Goal: Task Accomplishment & Management: Manage account settings

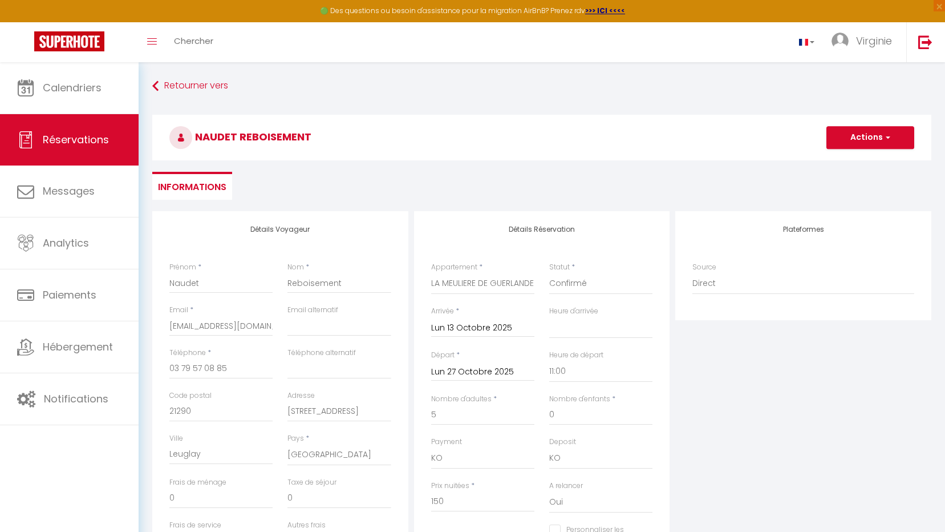
select select
select select "11:00"
select select "10"
select select "14"
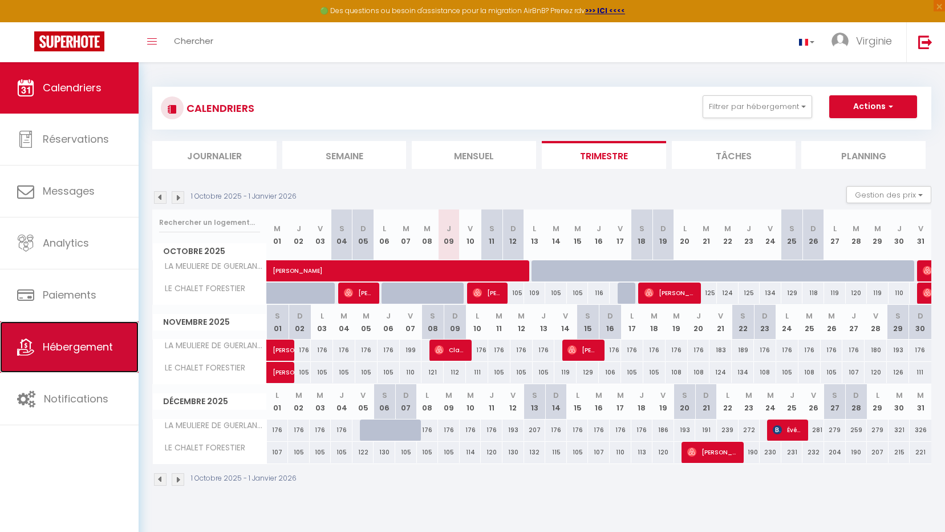
click at [52, 342] on span "Hébergement" at bounding box center [78, 346] width 70 height 14
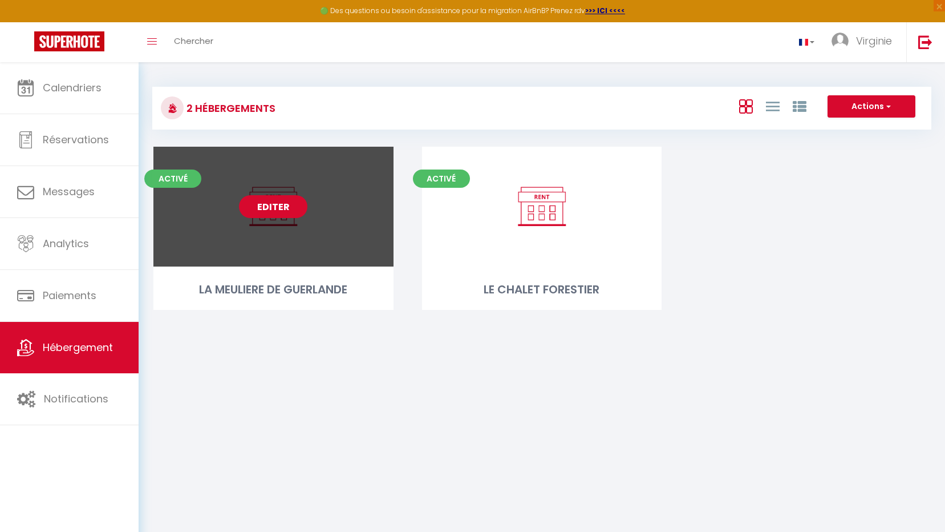
click at [282, 213] on link "Editer" at bounding box center [273, 206] width 68 height 23
select select "3"
select select "2"
select select "1"
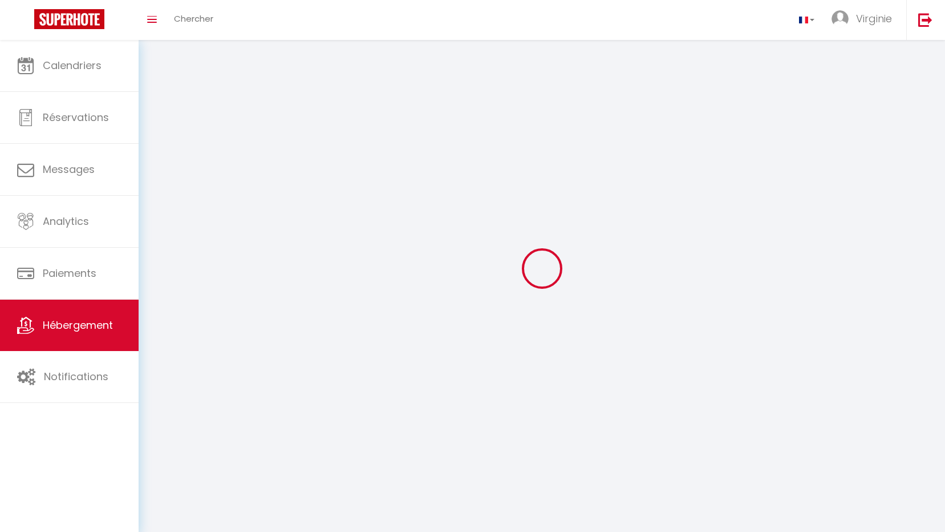
select select
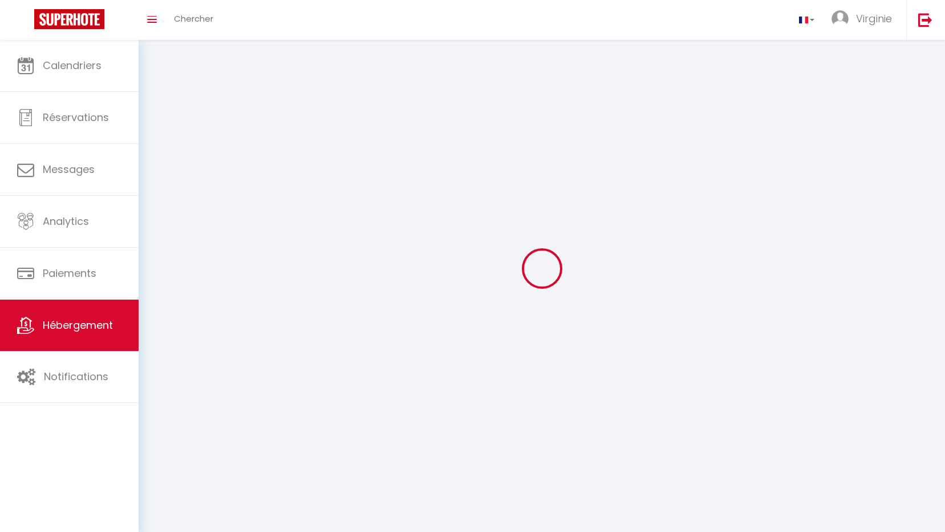
select select
checkbox input "false"
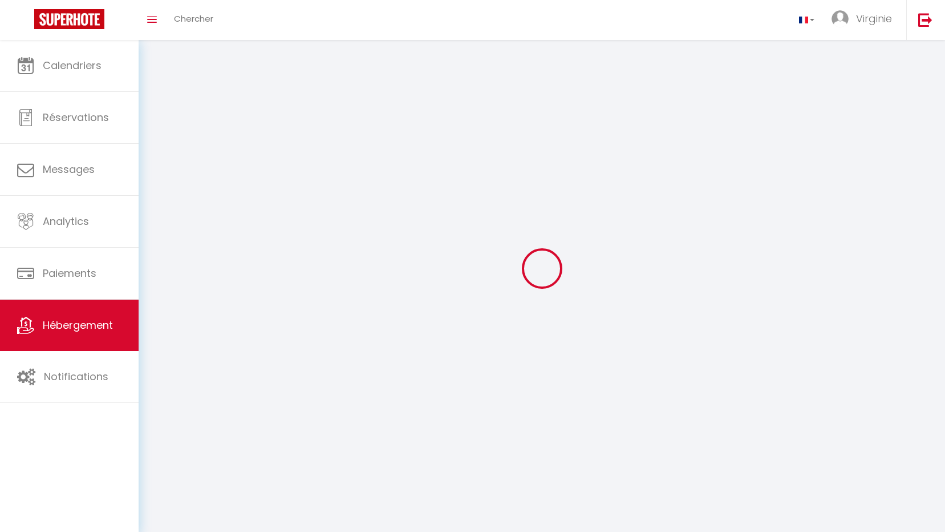
checkbox input "false"
select select
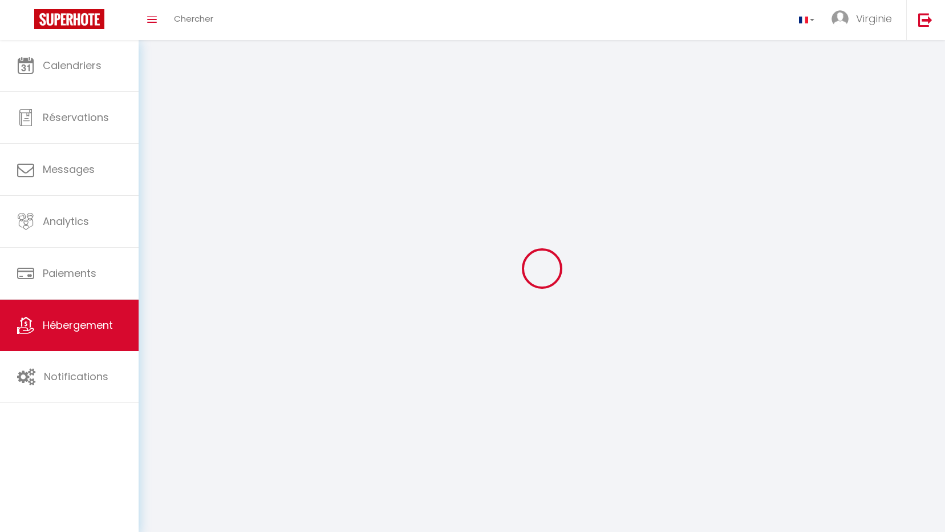
select select
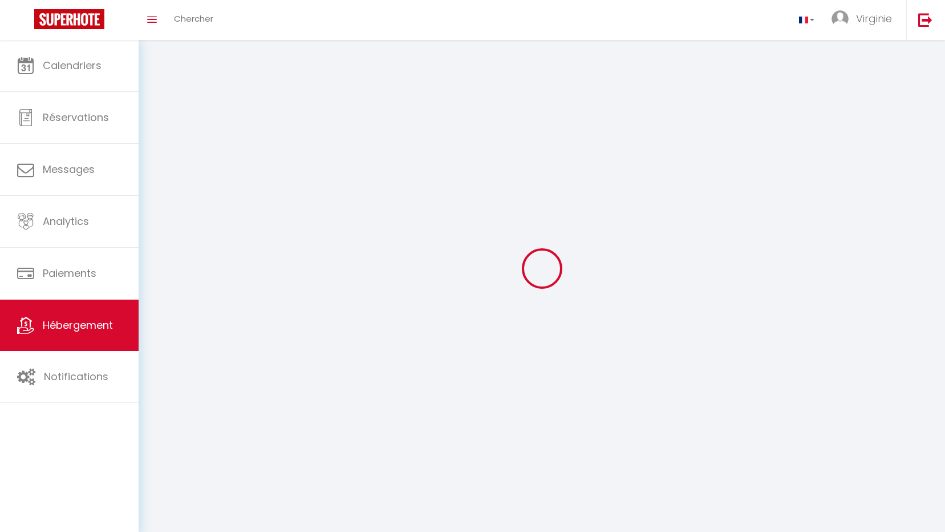
select select
checkbox input "false"
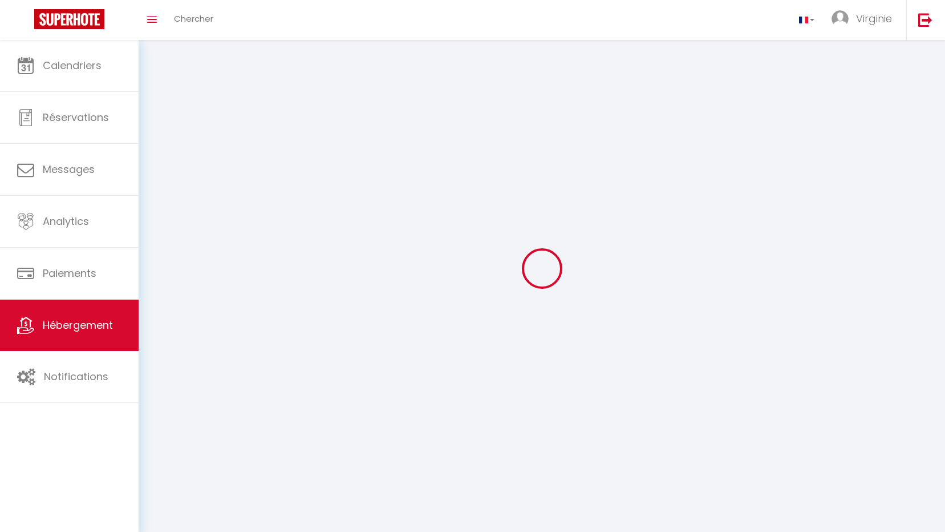
select select
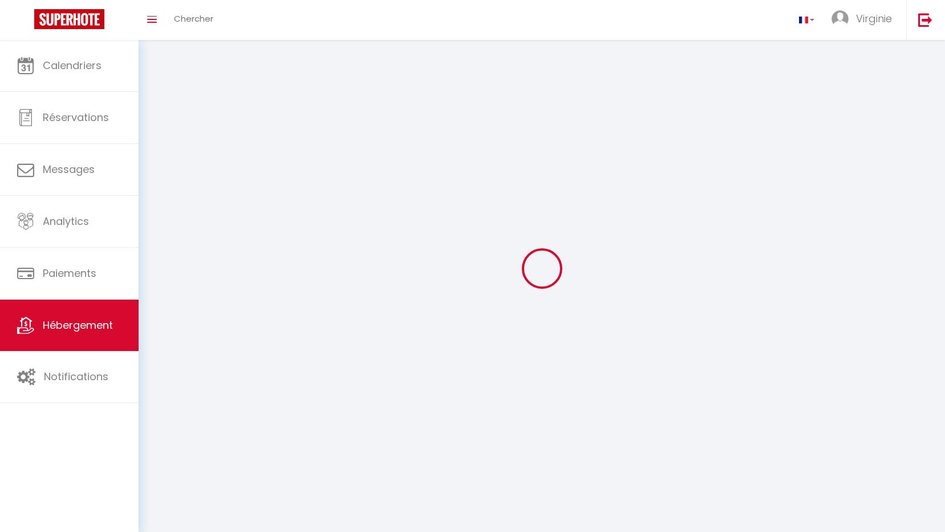
select select
checkbox input "false"
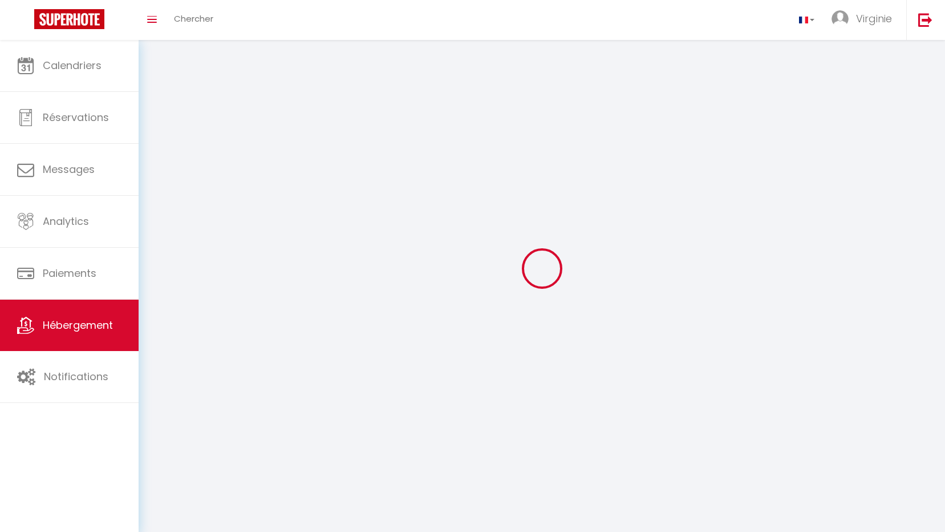
checkbox input "false"
select select
select select "28"
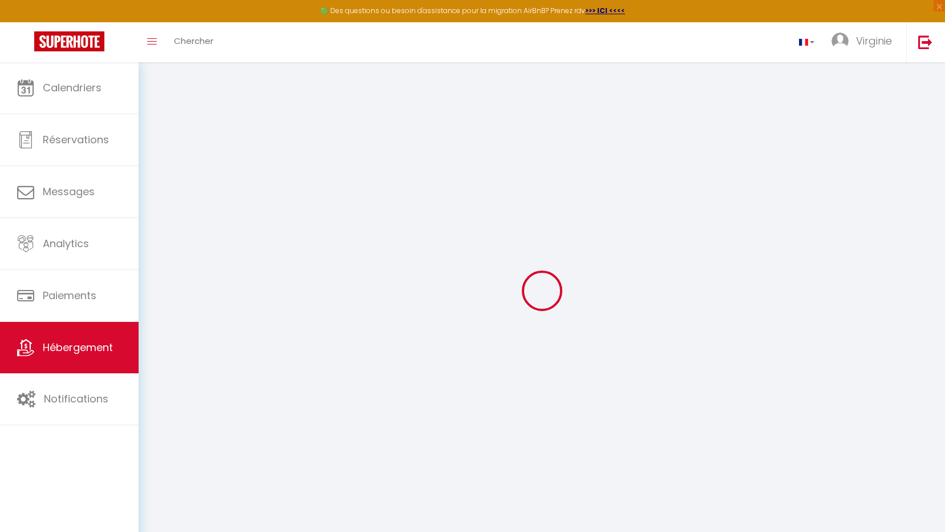
select select
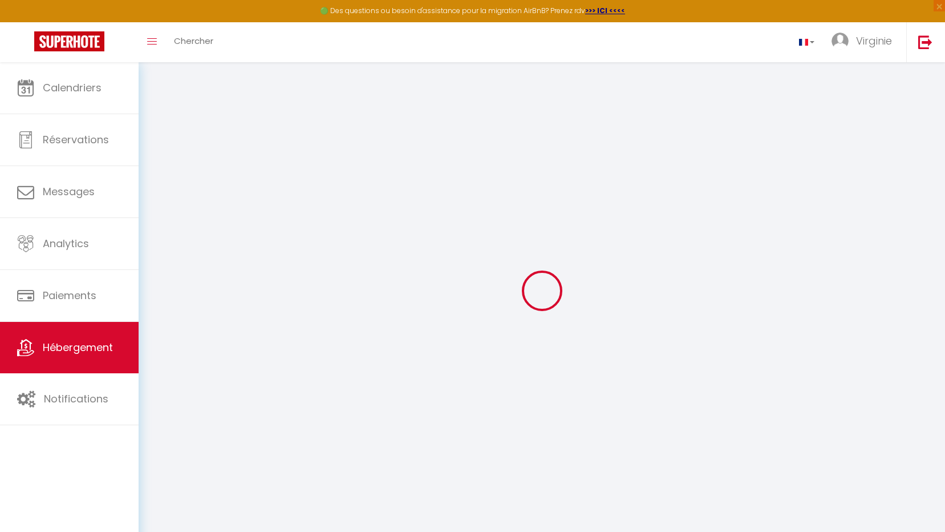
select select
checkbox input "false"
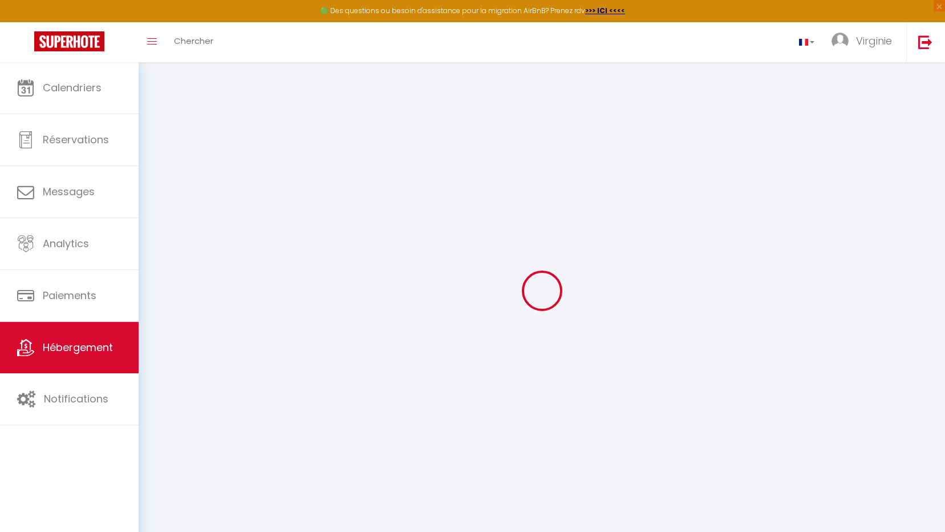
select select
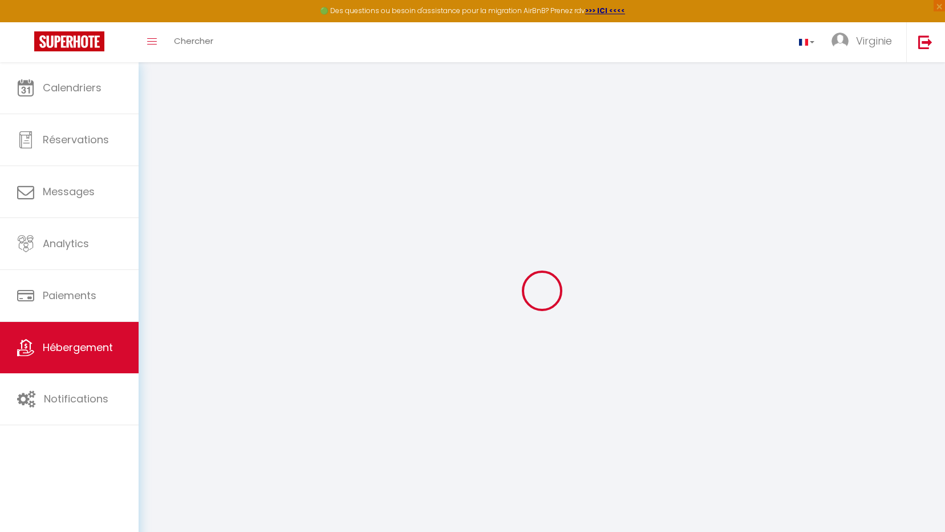
select select
checkbox input "false"
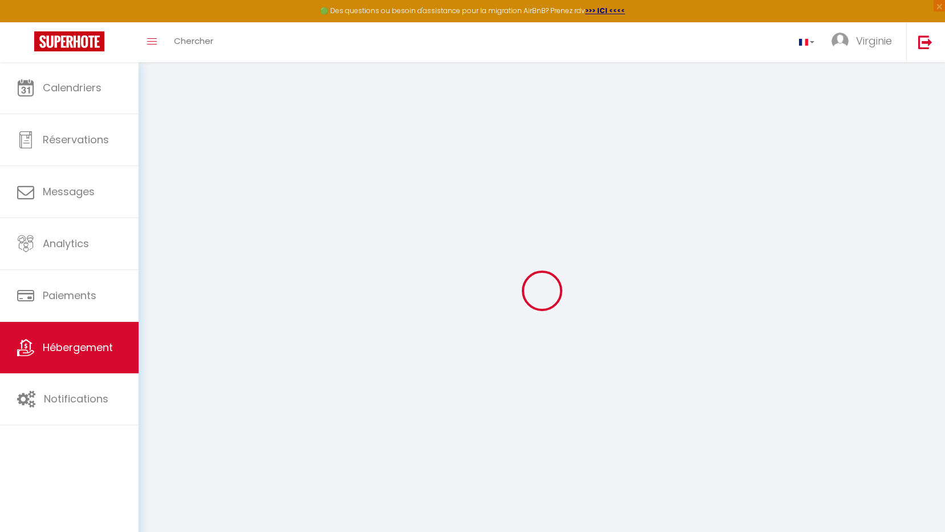
checkbox input "false"
select select
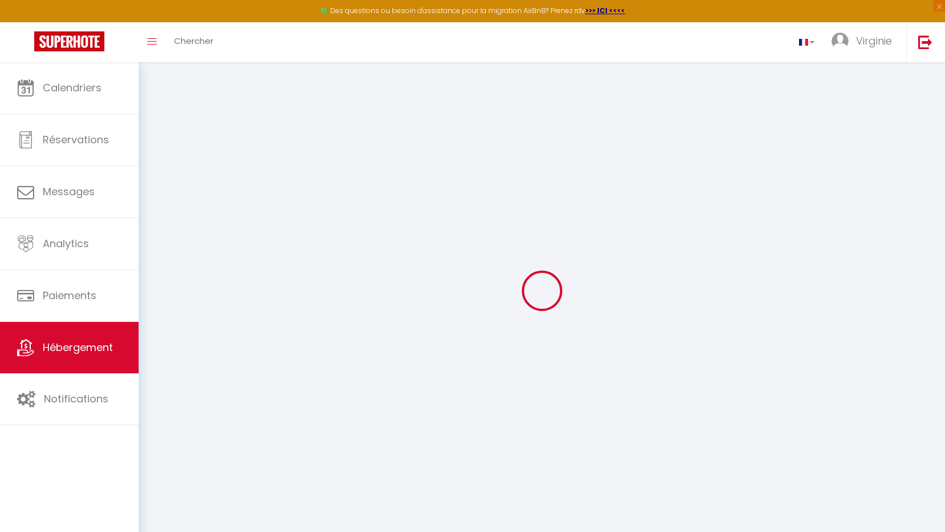
select select
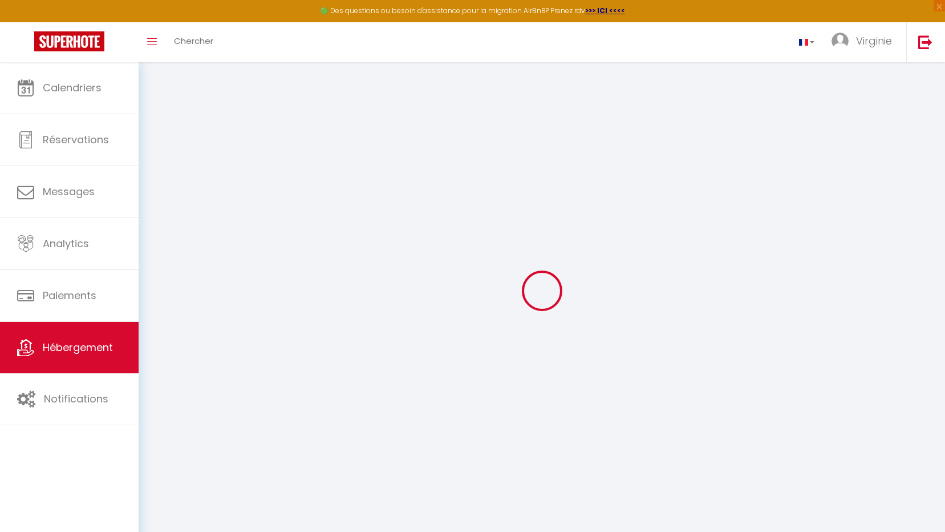
checkbox input "false"
select select
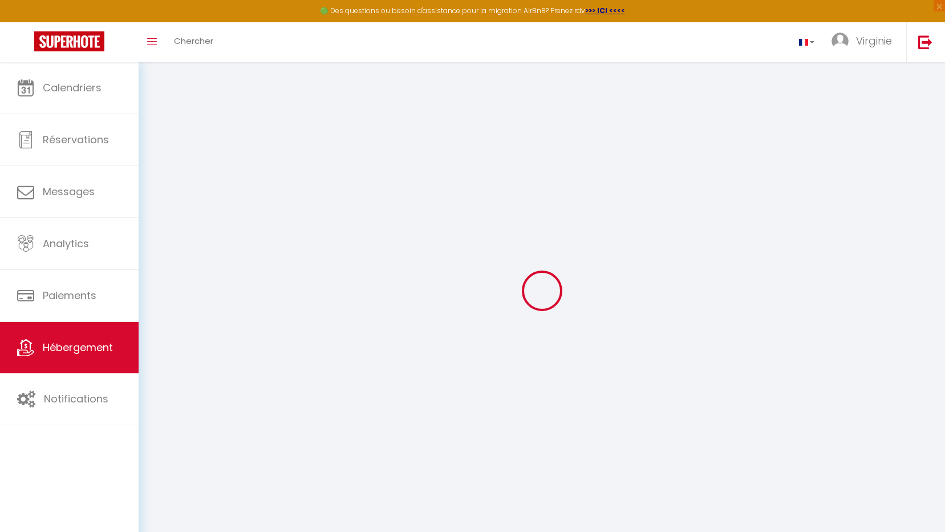
select select
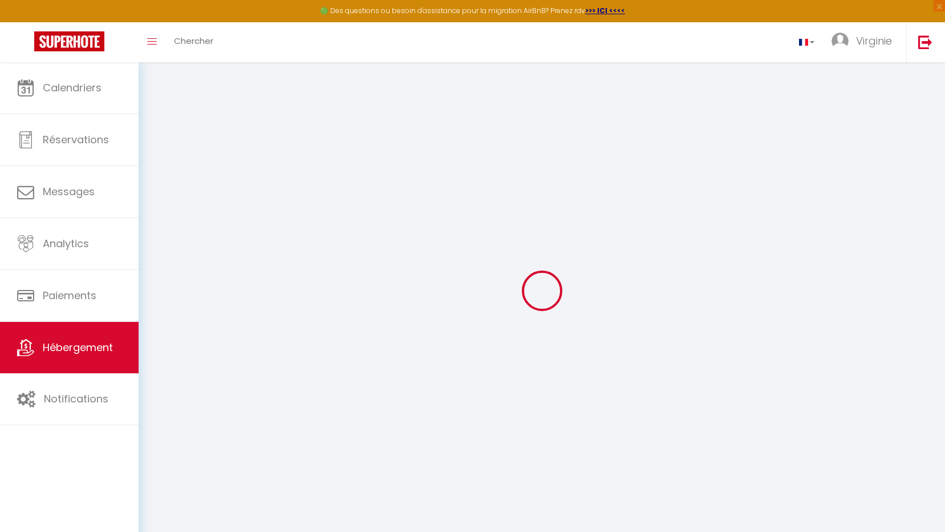
select select
checkbox input "false"
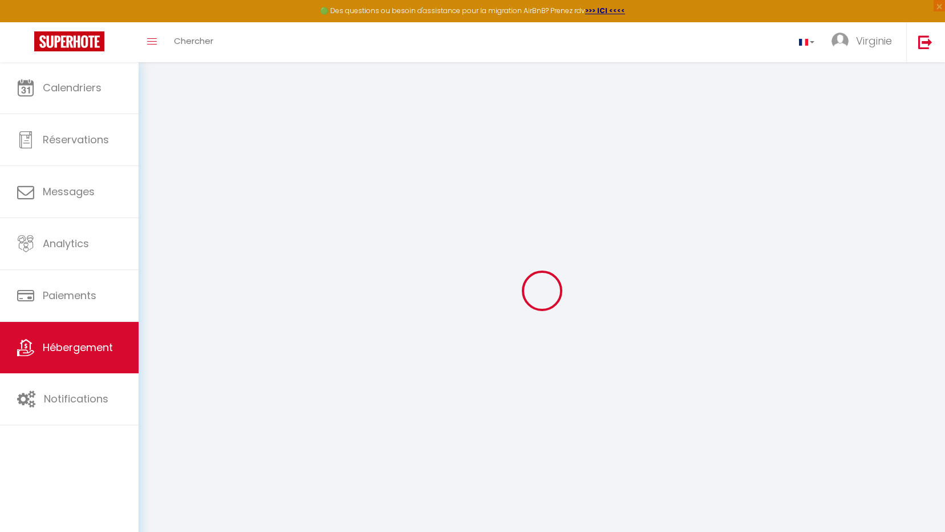
checkbox input "false"
select select
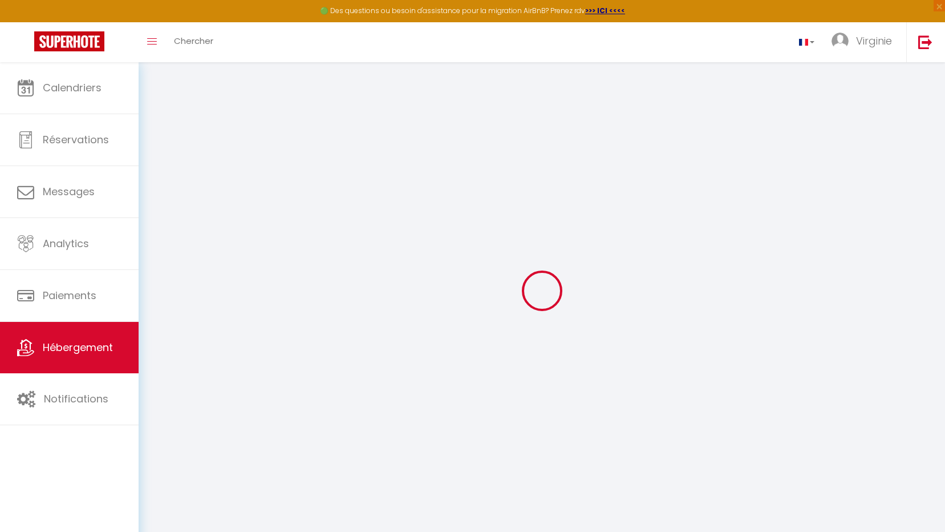
select select
checkbox input "false"
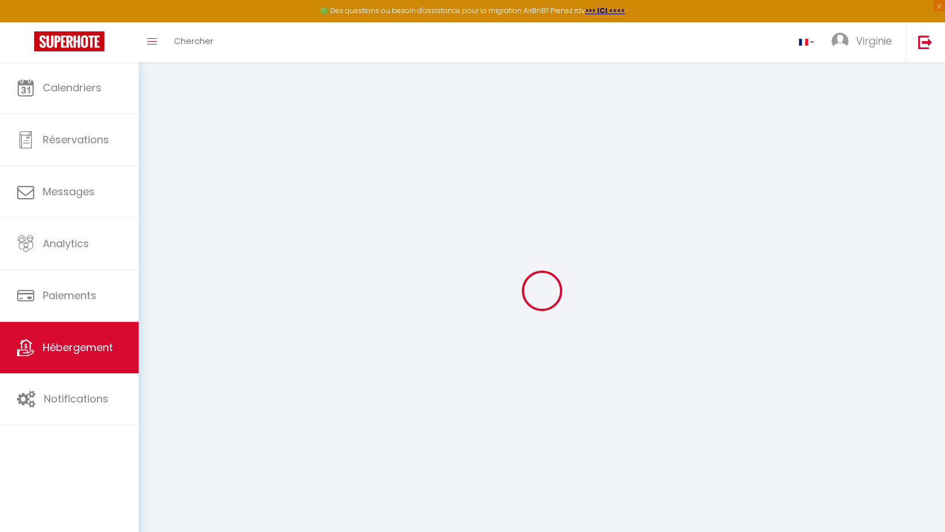
checkbox input "false"
select select
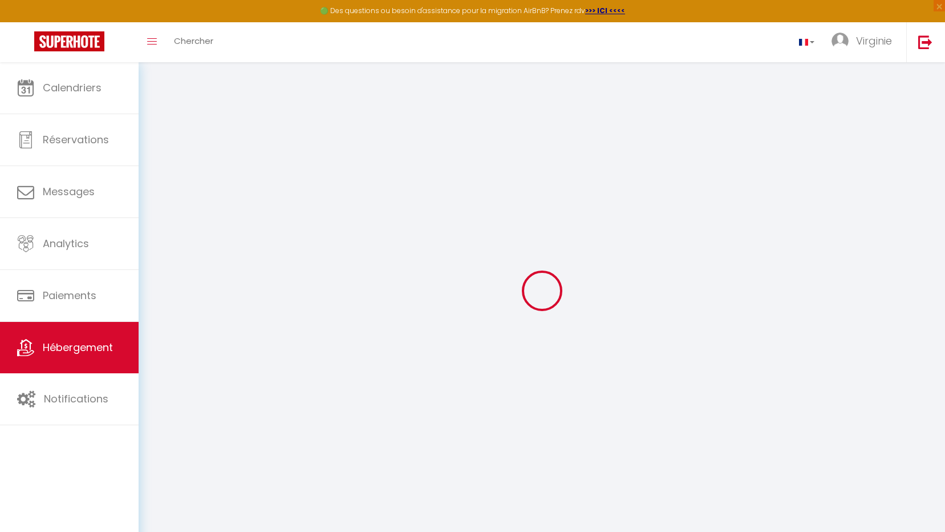
type input "LA MEULIERE DE GUERLANDE"
type input "VIRGINIE"
type input "LEGRAND"
type input "GUERLANDE"
type input "77540"
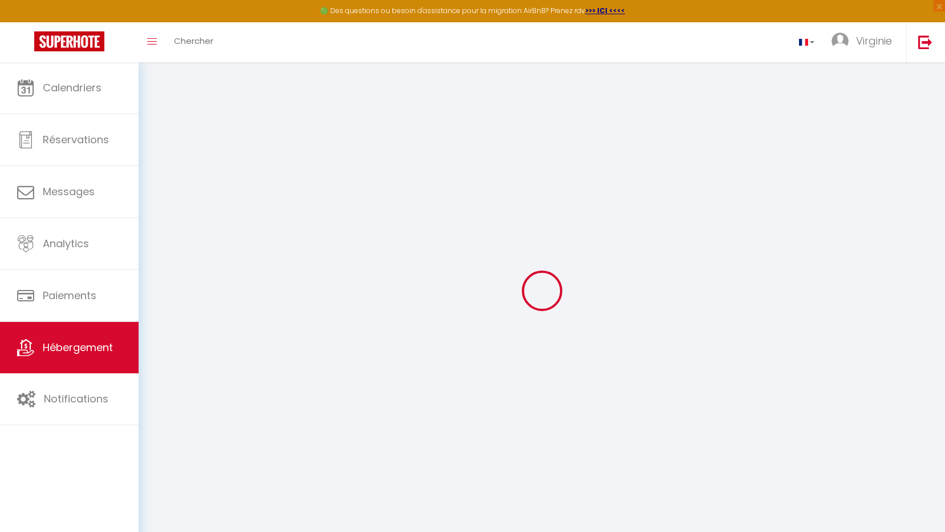
type input "LUMIGNY"
select select "houses"
select select "10"
select select "4"
select select "2"
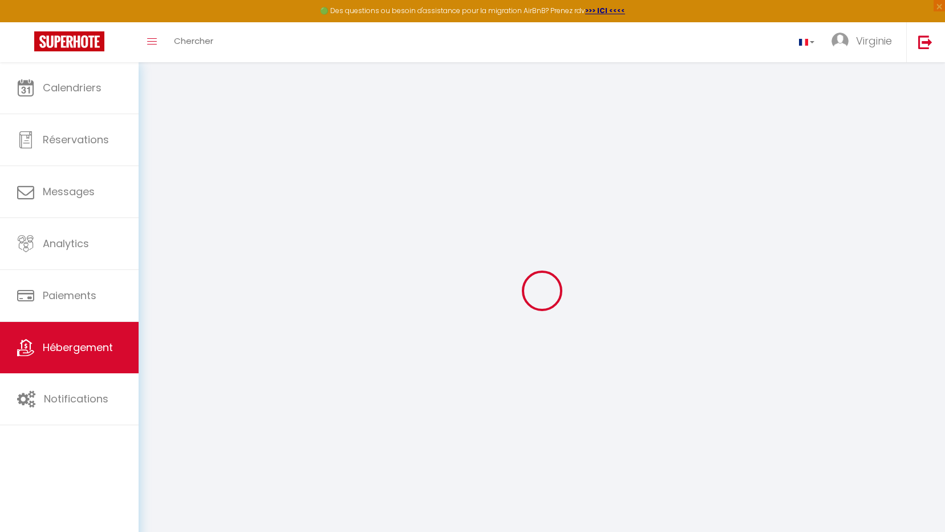
type input "160"
type input "120"
select select
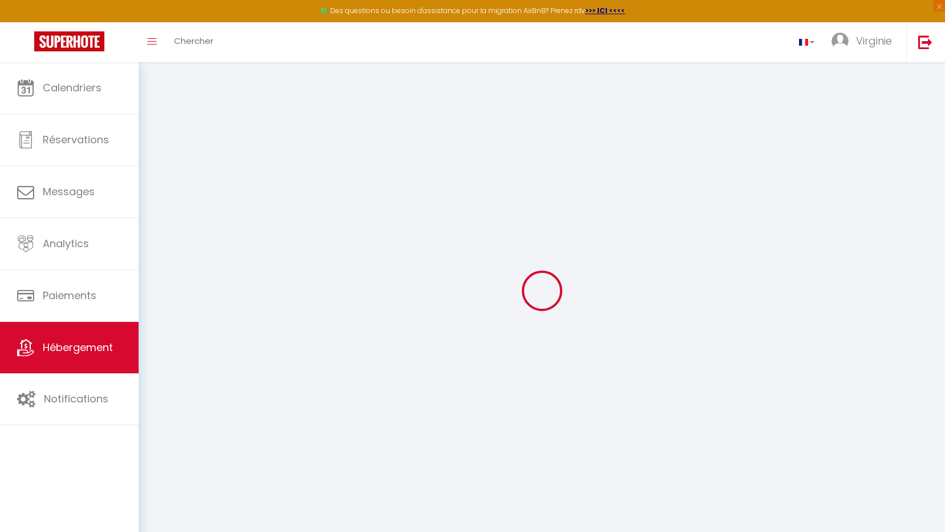
select select
type input "étang de Guerlande, D231"
type input "77540"
type input "LUMIGNY"
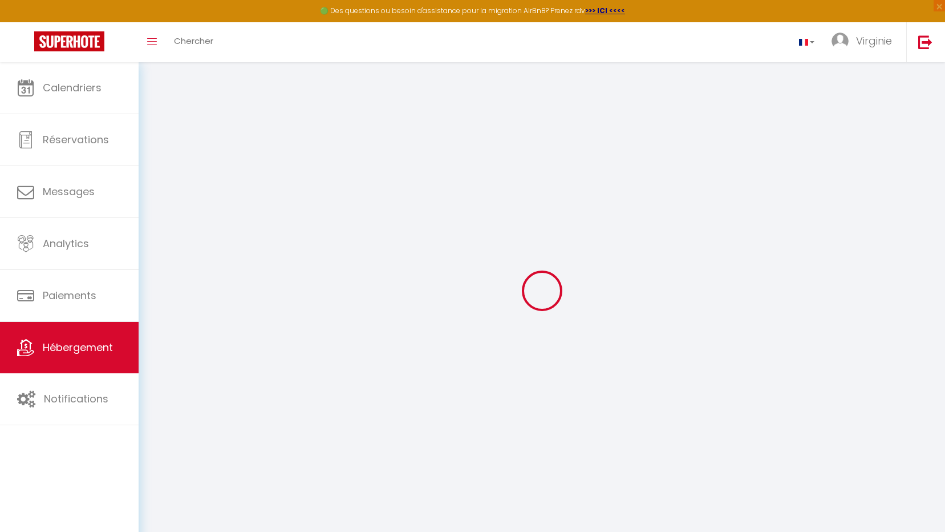
type input "[EMAIL_ADDRESS][DOMAIN_NAME]"
select select
checkbox input "false"
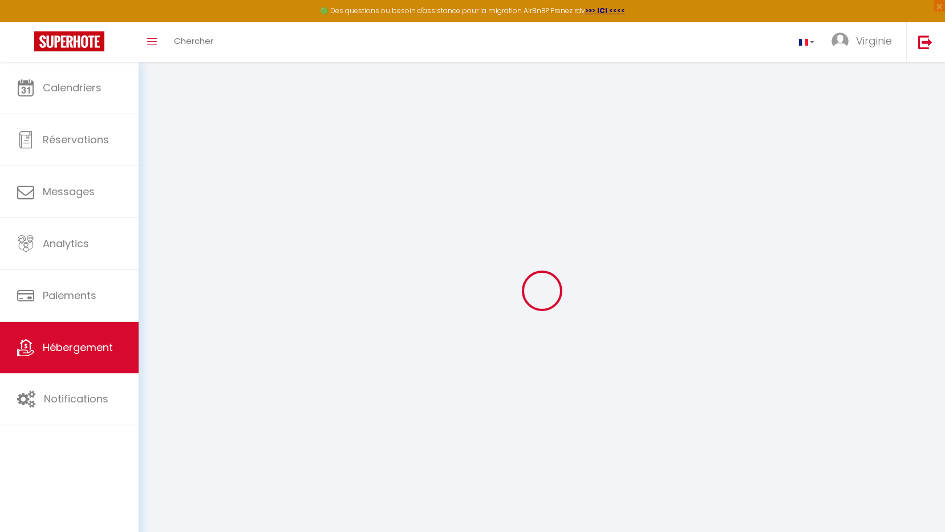
checkbox input "false"
select select
type input "0"
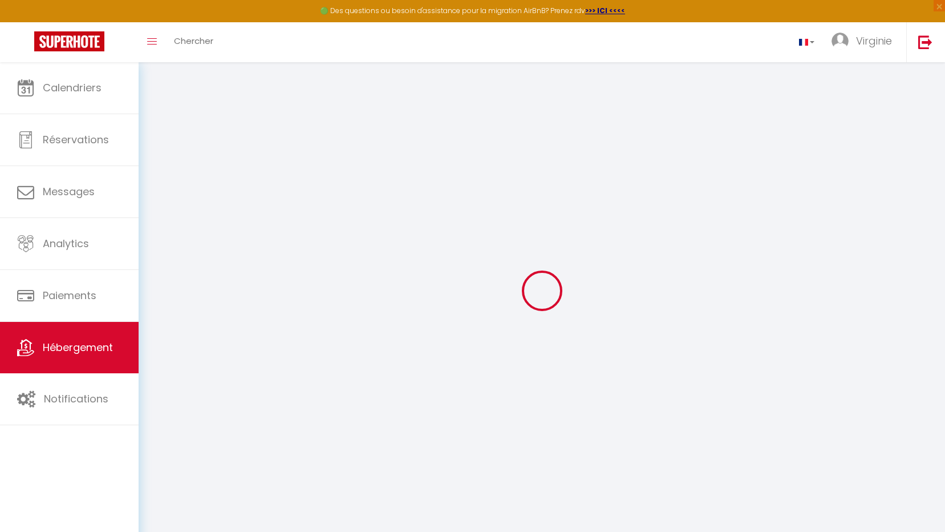
select select
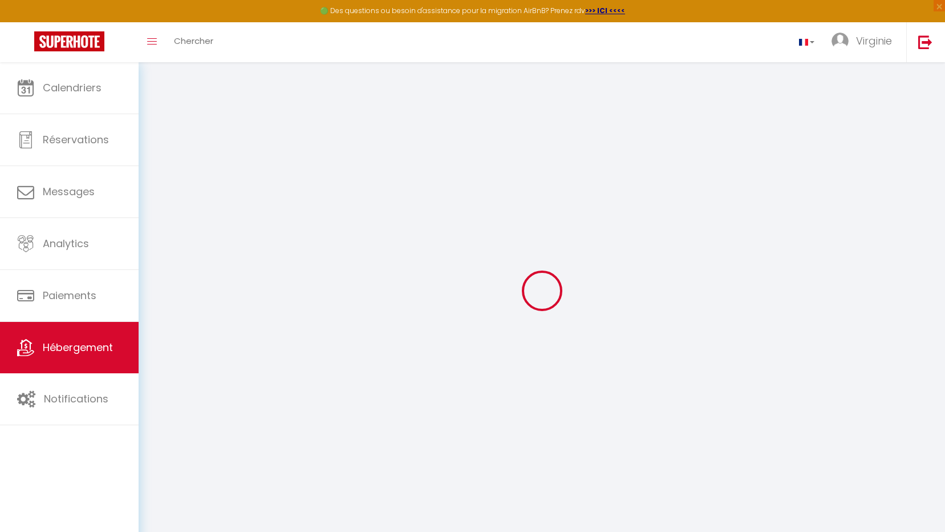
select select
checkbox input "false"
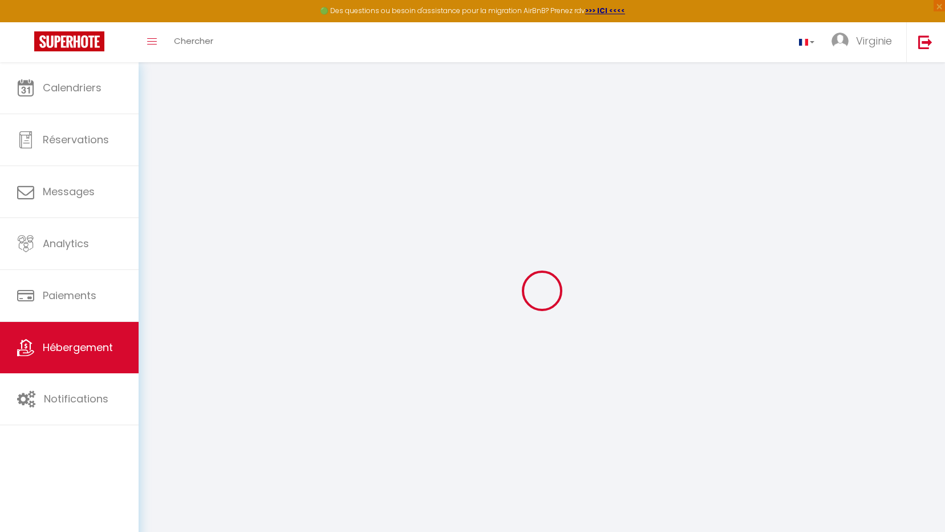
select select
select select "1"
checkbox input "false"
select select
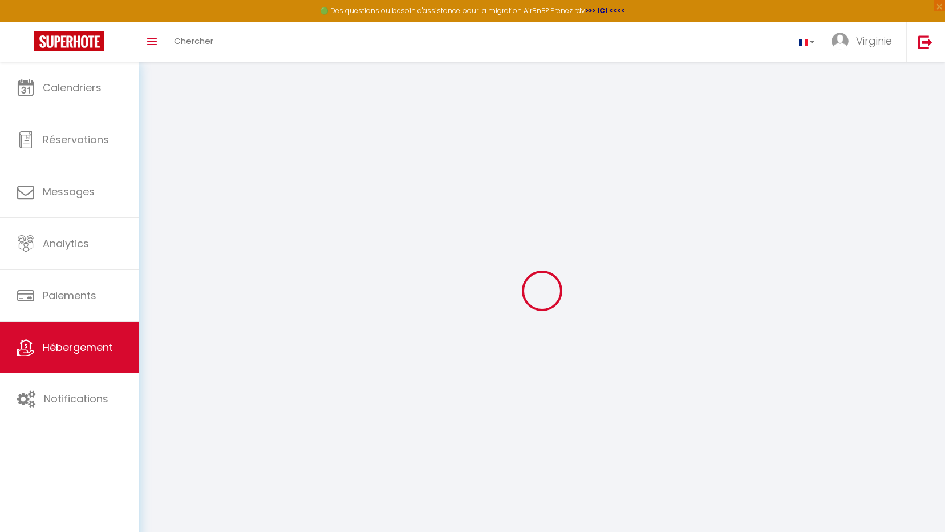
checkbox input "false"
select select
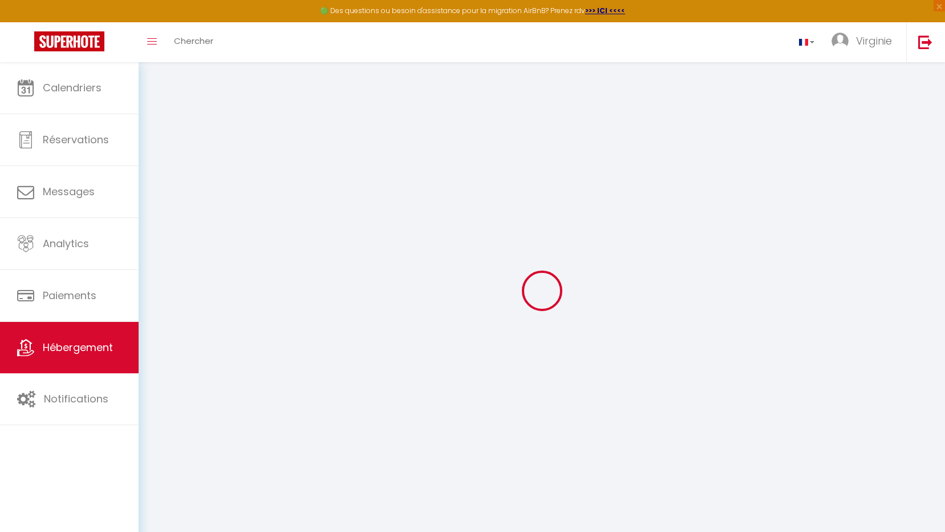
select select
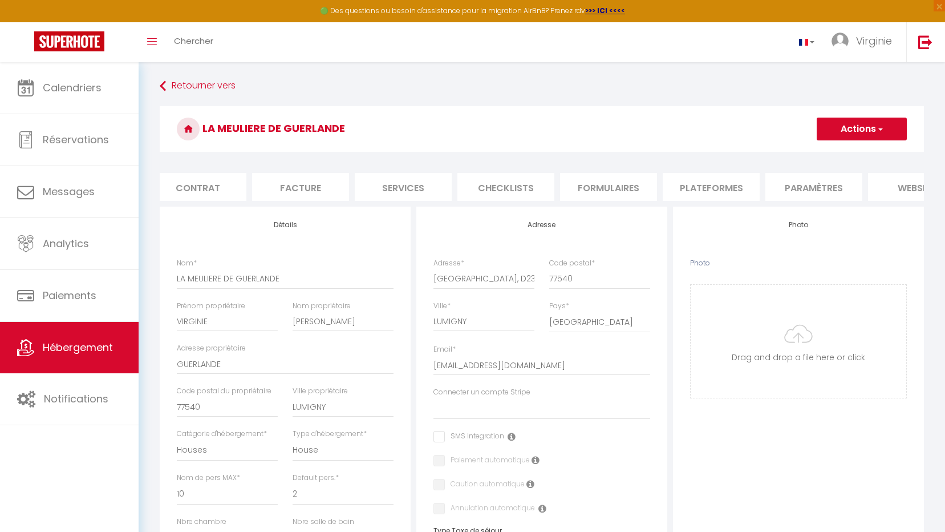
scroll to position [0, 137]
click at [796, 191] on li "Paramètres" at bounding box center [790, 187] width 97 height 28
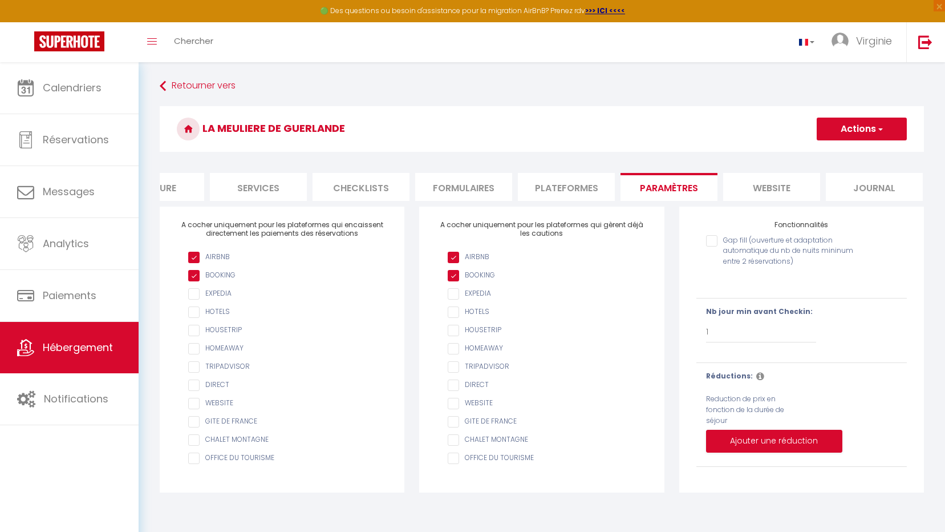
scroll to position [0, 262]
click at [864, 191] on li "Journal" at bounding box center [869, 187] width 97 height 28
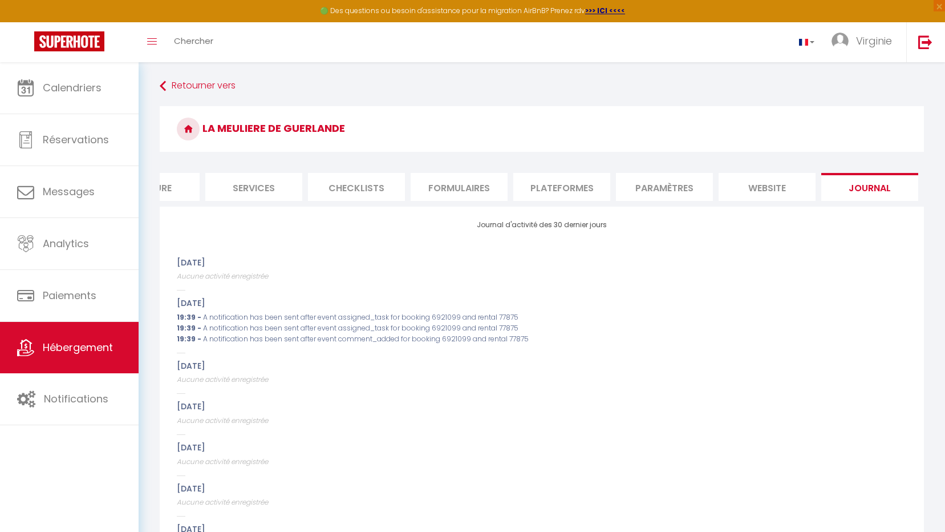
click at [766, 189] on li "website" at bounding box center [767, 187] width 97 height 28
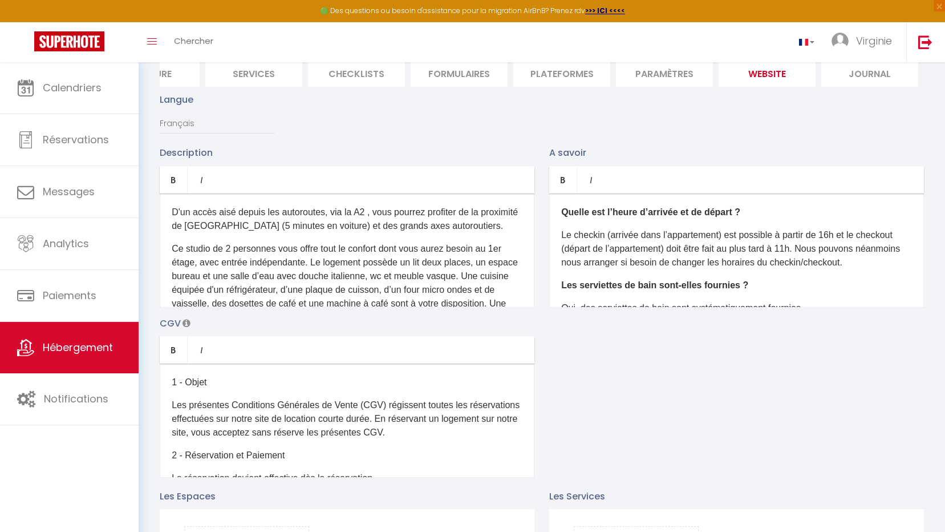
click at [666, 77] on li "Paramètres" at bounding box center [664, 73] width 97 height 28
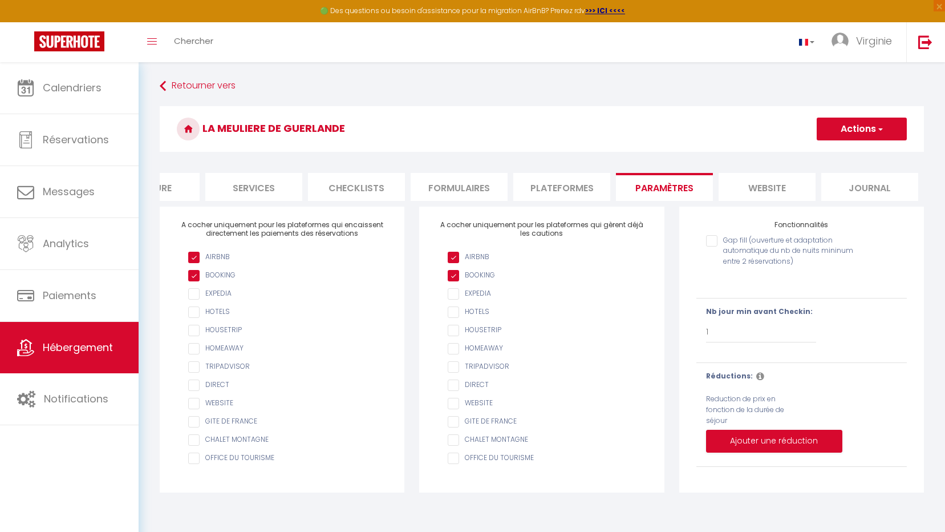
click at [577, 189] on li "Plateformes" at bounding box center [561, 187] width 97 height 28
select select
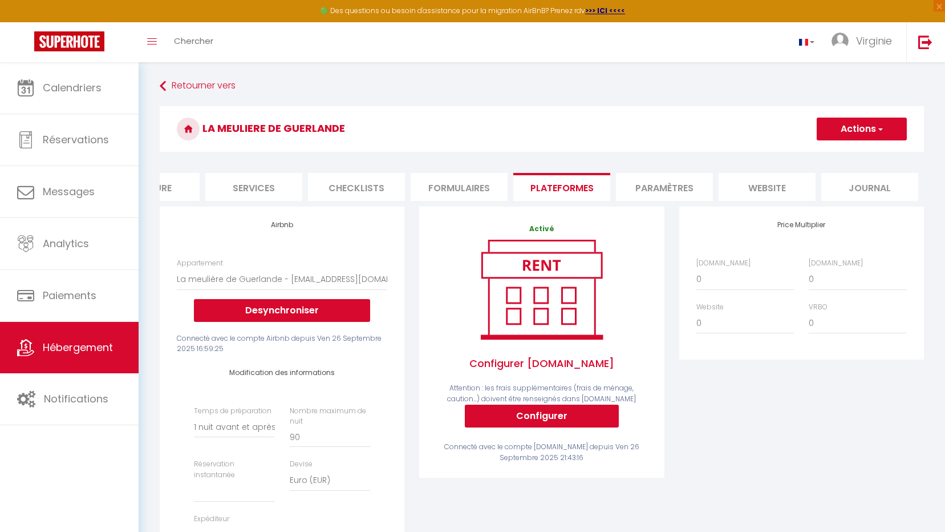
click at [475, 182] on li "Formulaires" at bounding box center [459, 187] width 97 height 28
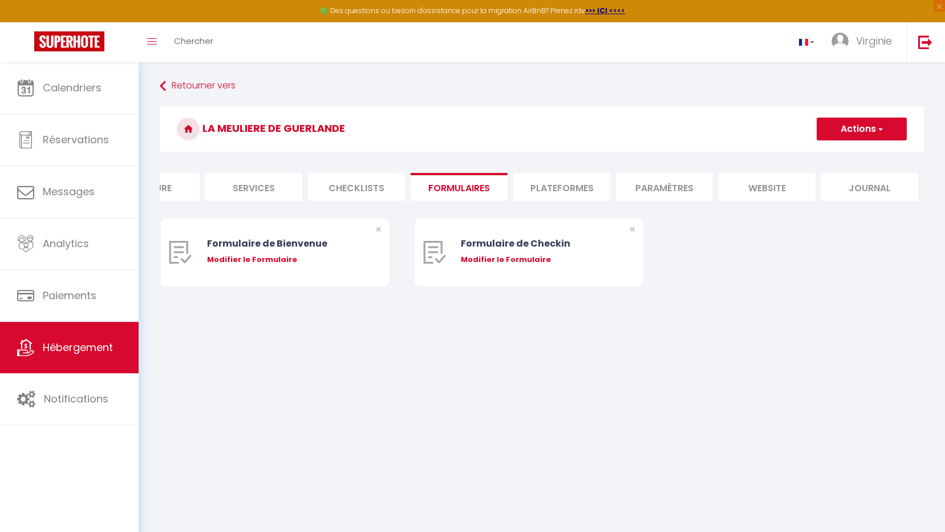
click at [351, 182] on li "Checklists" at bounding box center [356, 187] width 97 height 28
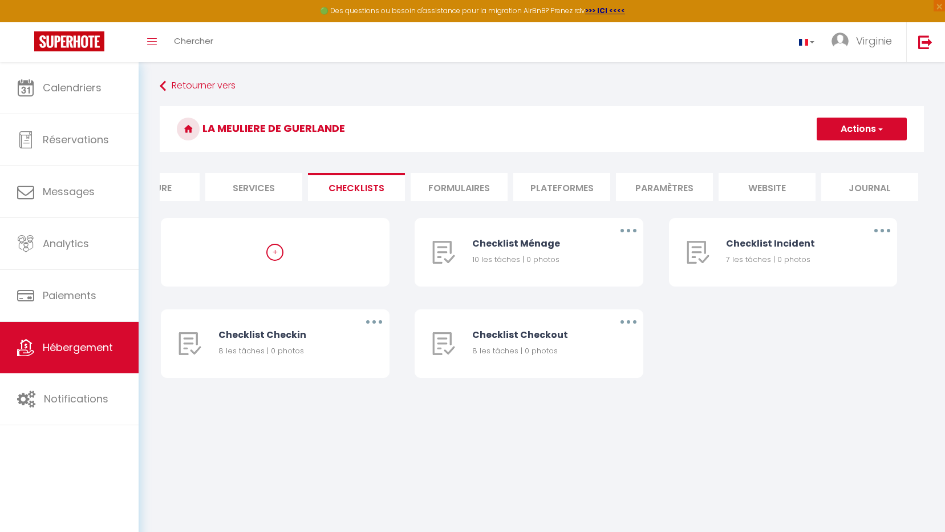
click at [273, 184] on li "Services" at bounding box center [253, 187] width 97 height 28
select select
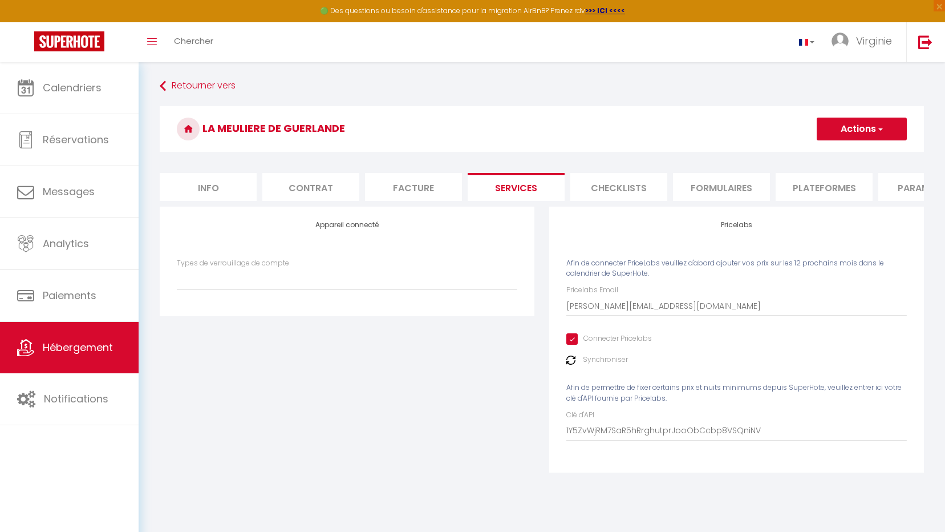
click at [200, 197] on li "Info" at bounding box center [208, 187] width 97 height 28
select select
checkbox input "false"
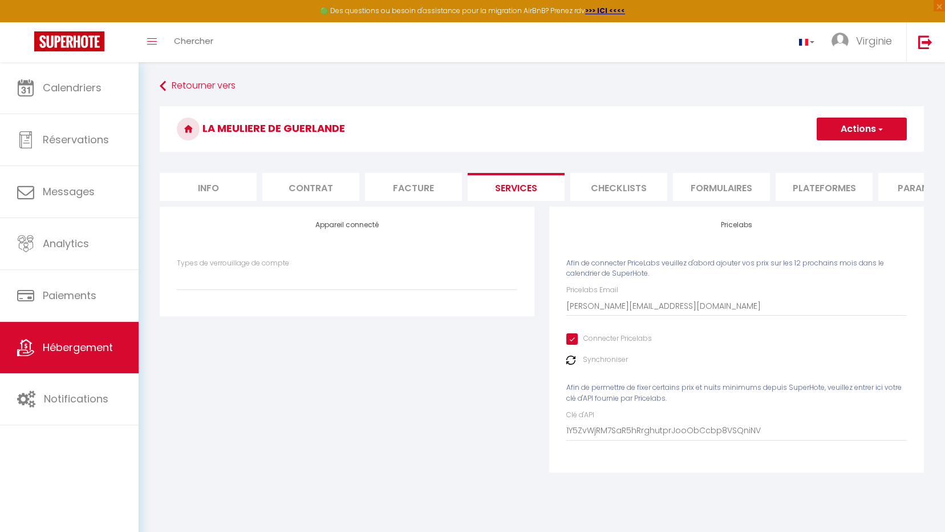
checkbox input "false"
select select
